Goal: Information Seeking & Learning: Learn about a topic

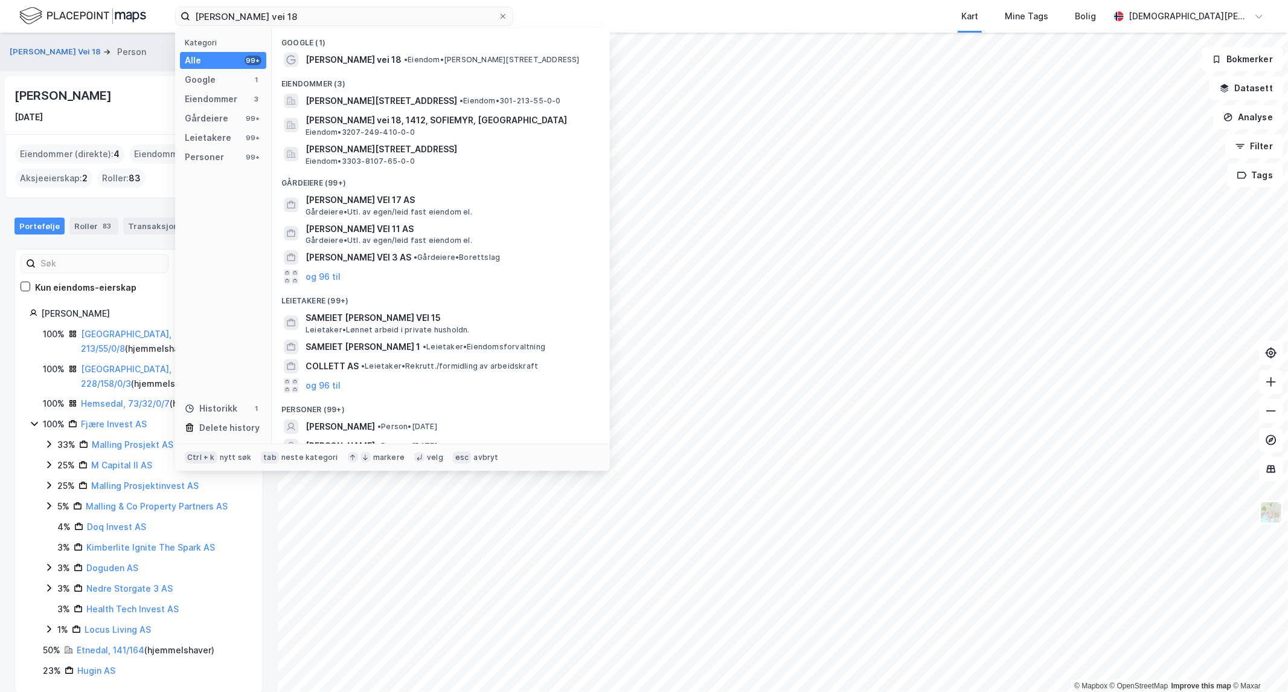
click at [329, 14] on input "[PERSON_NAME] vei 18" at bounding box center [344, 16] width 308 height 18
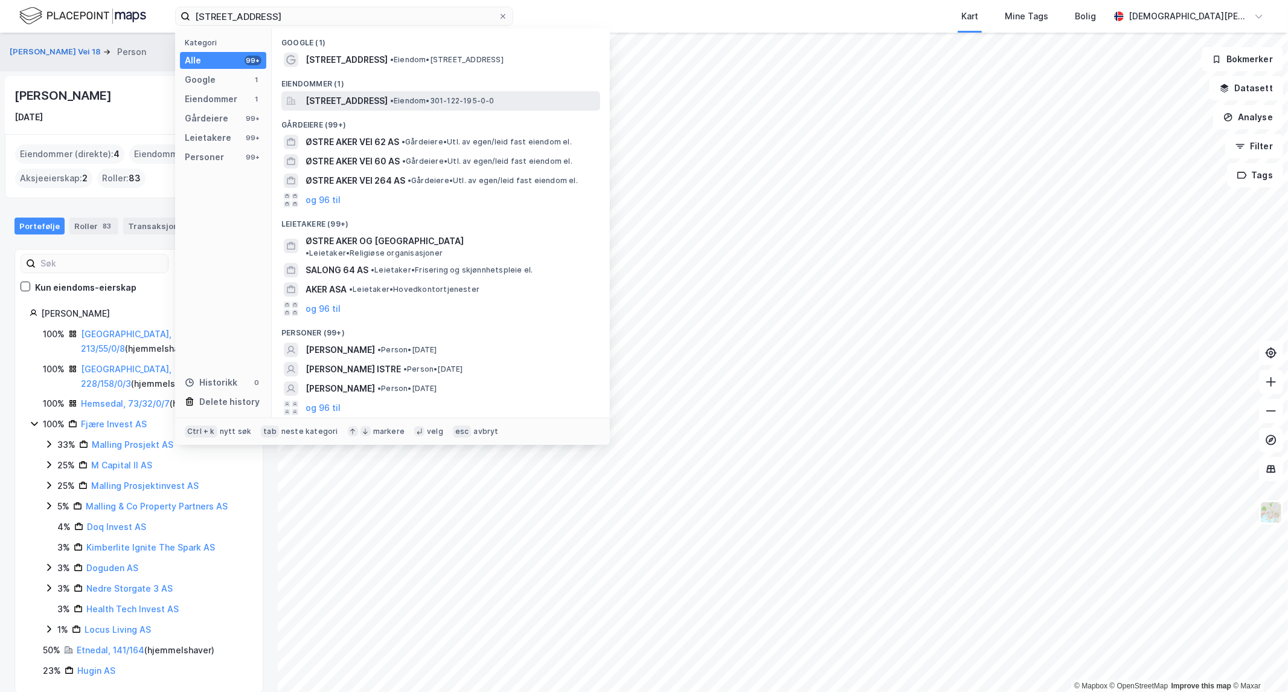
type input "[STREET_ADDRESS]"
click at [361, 103] on span "[STREET_ADDRESS]" at bounding box center [347, 101] width 82 height 14
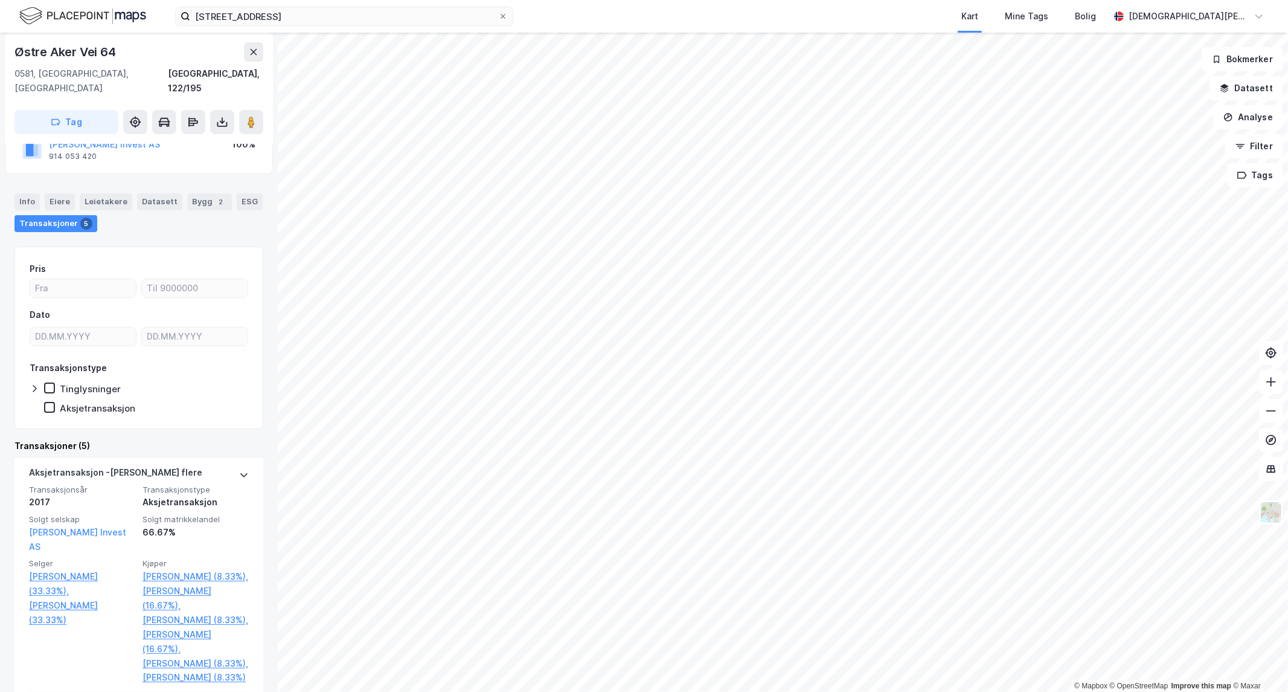
scroll to position [67, 0]
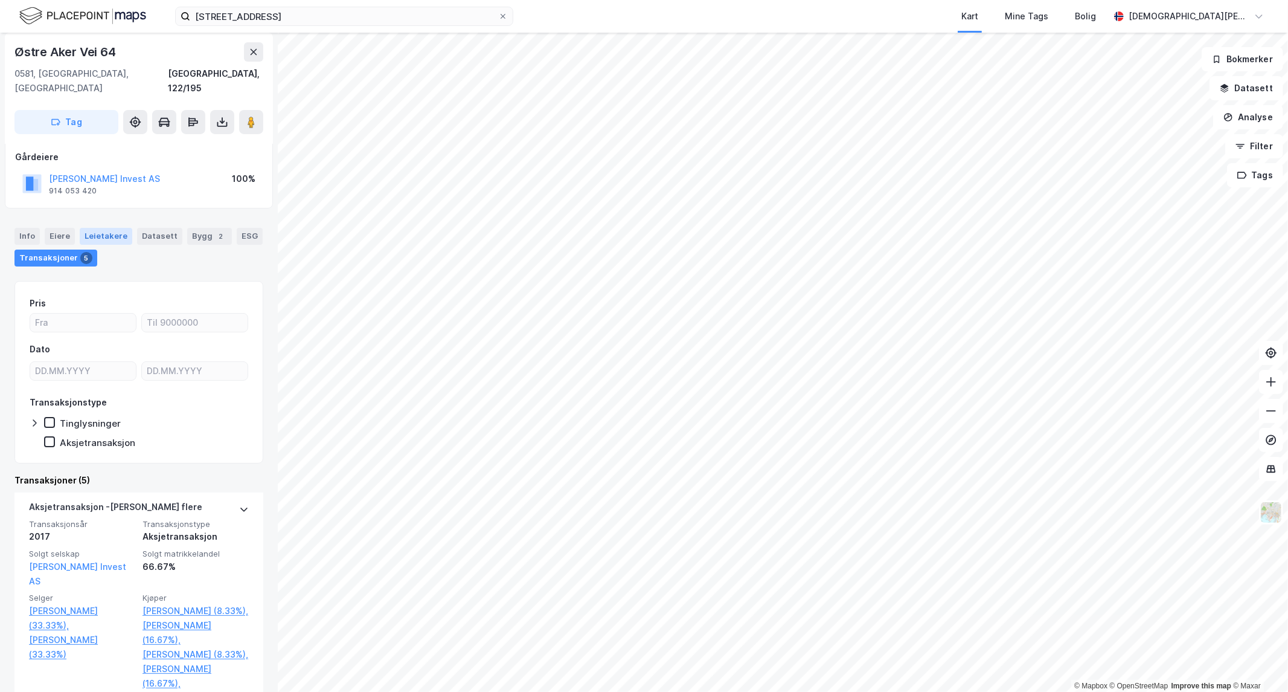
click at [112, 228] on div "Leietakere" at bounding box center [106, 236] width 53 height 17
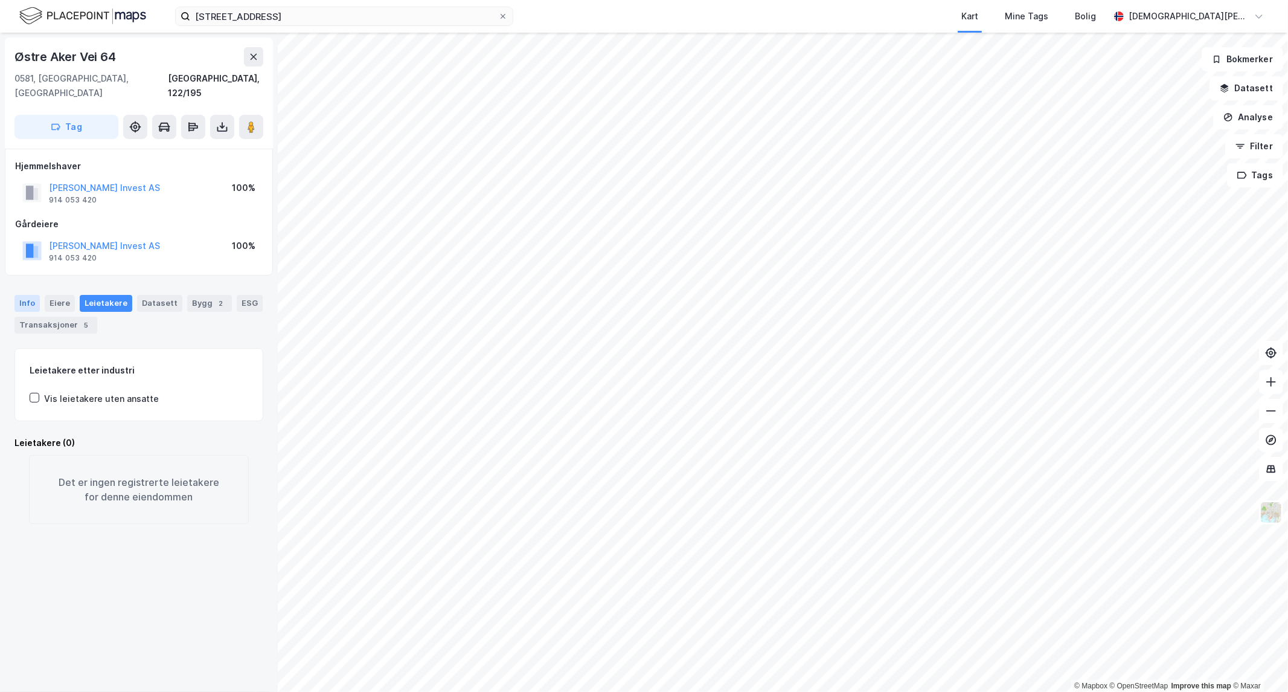
click at [20, 295] on div "Info" at bounding box center [26, 303] width 25 height 17
